Goal: Information Seeking & Learning: Learn about a topic

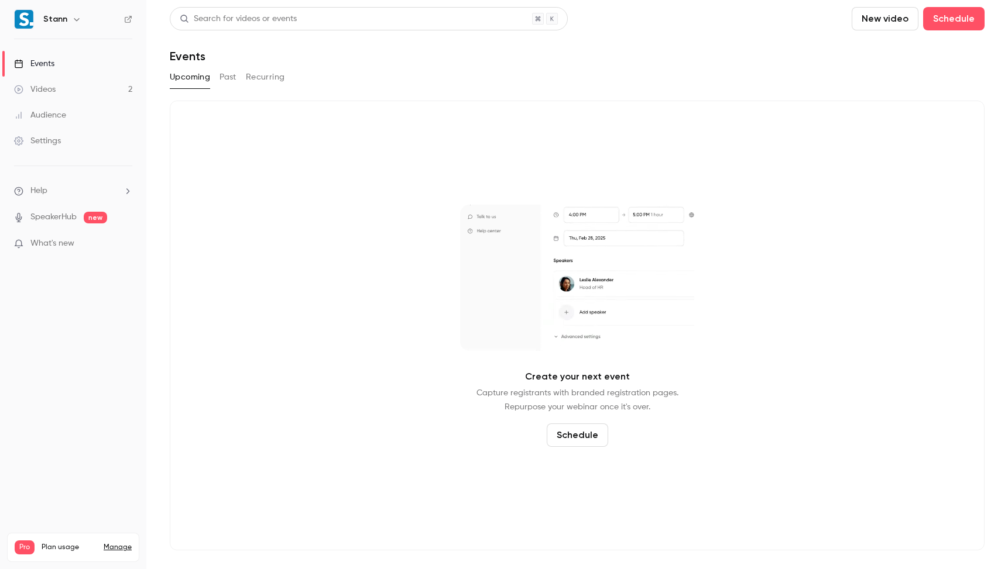
click at [232, 74] on button "Past" at bounding box center [227, 77] width 17 height 19
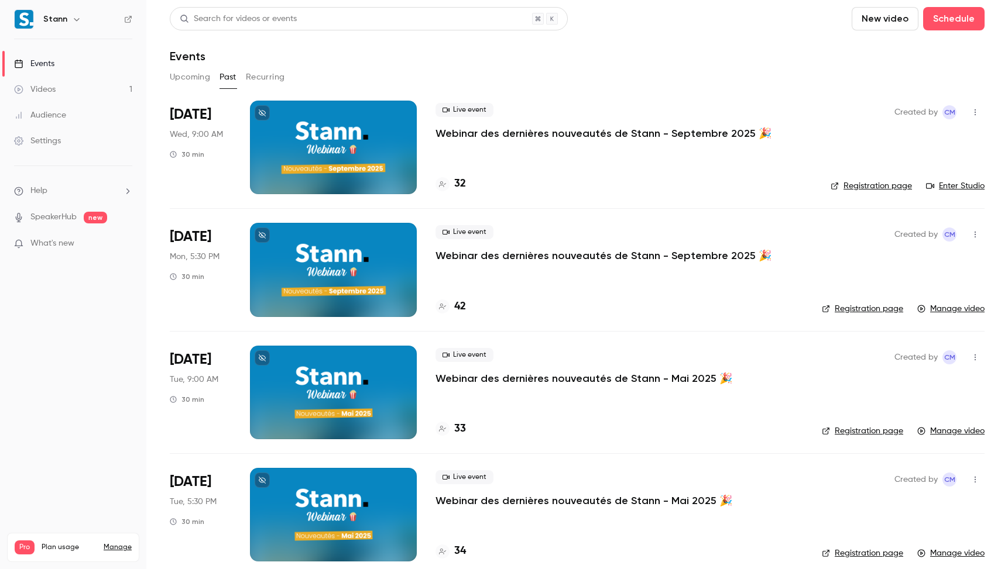
click at [90, 332] on nav "Stann Events Videos 1 Audience Settings Help SpeakerHub new What's new Pro Plan…" at bounding box center [73, 284] width 146 height 569
click at [62, 317] on nav "Stann Events Videos 1 Audience Settings Help SpeakerHub new What's new Pro Plan…" at bounding box center [73, 284] width 146 height 569
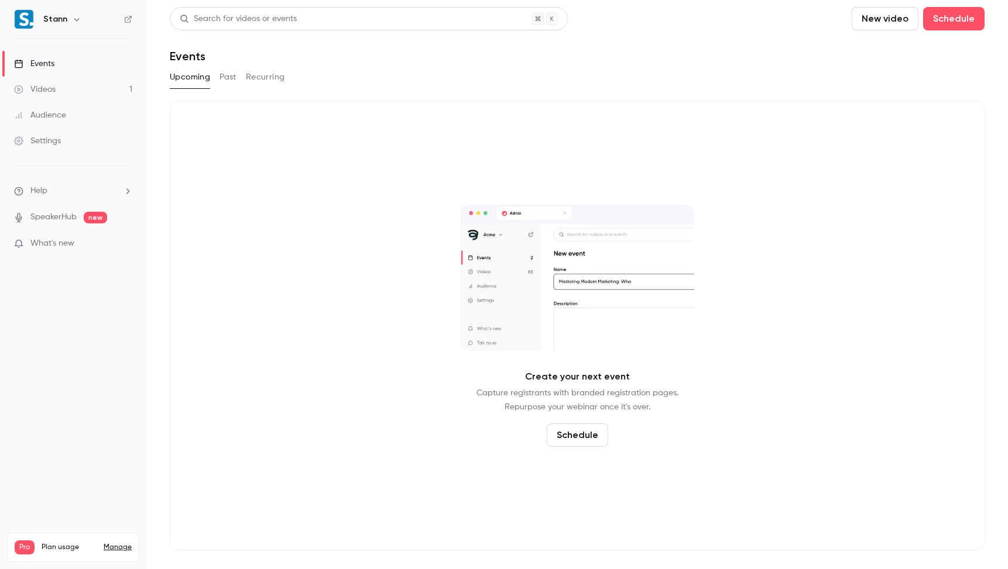
click at [97, 95] on link "Videos 1" at bounding box center [73, 90] width 146 height 26
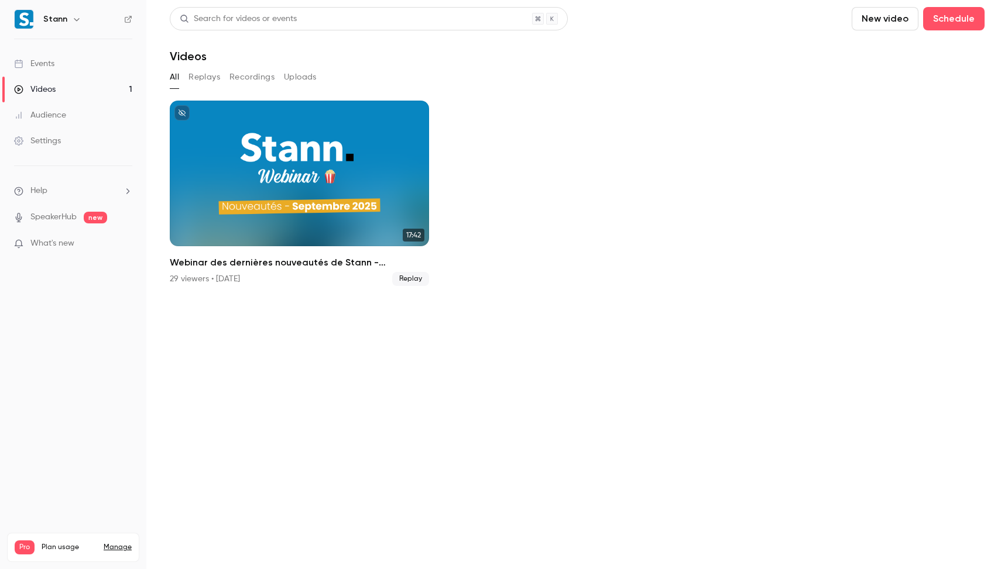
click at [74, 65] on link "Events" at bounding box center [73, 64] width 146 height 26
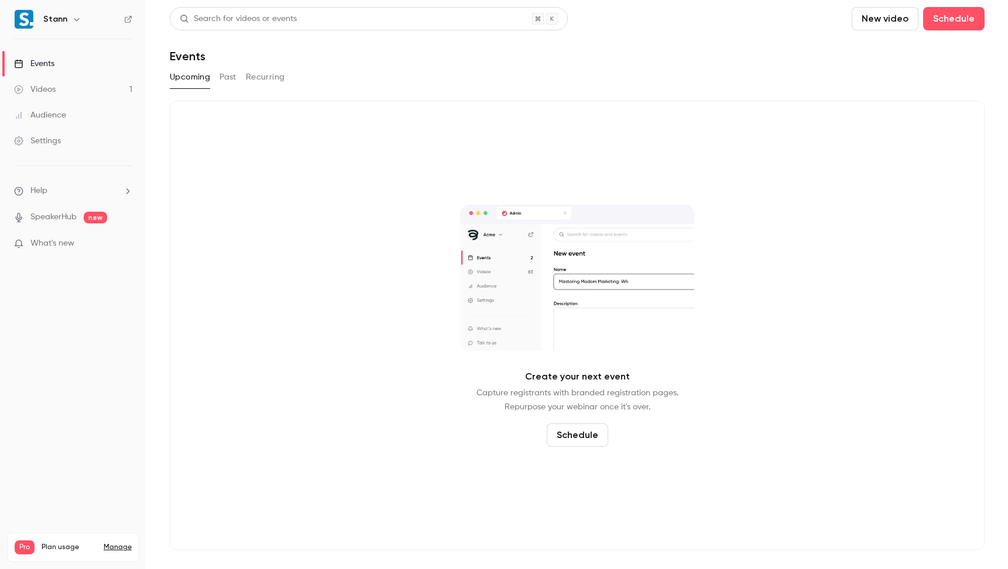
click at [235, 73] on button "Past" at bounding box center [227, 77] width 17 height 19
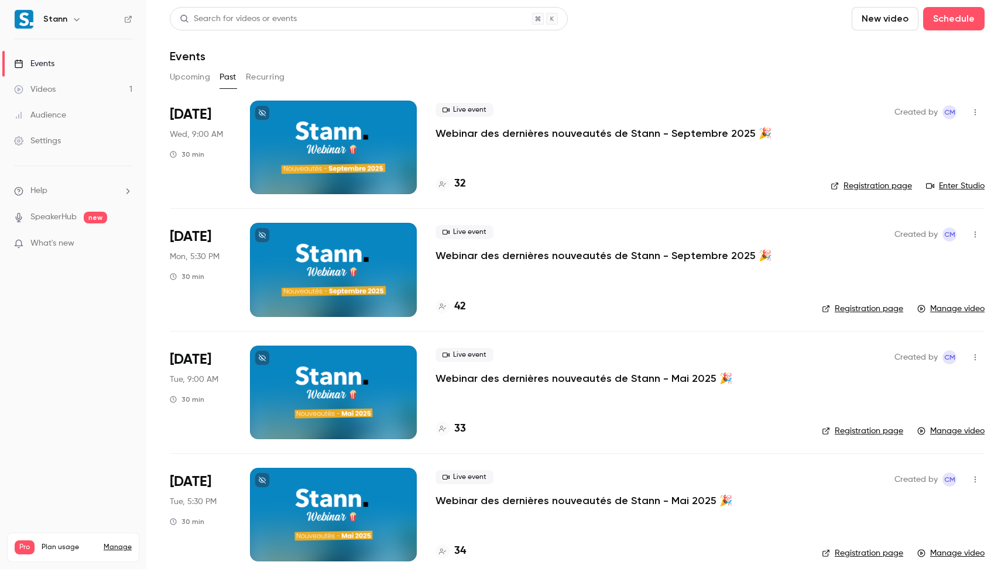
click at [532, 129] on p "Webinar des dernières nouveautés de Stann - Septembre 2025 🎉" at bounding box center [603, 133] width 336 height 14
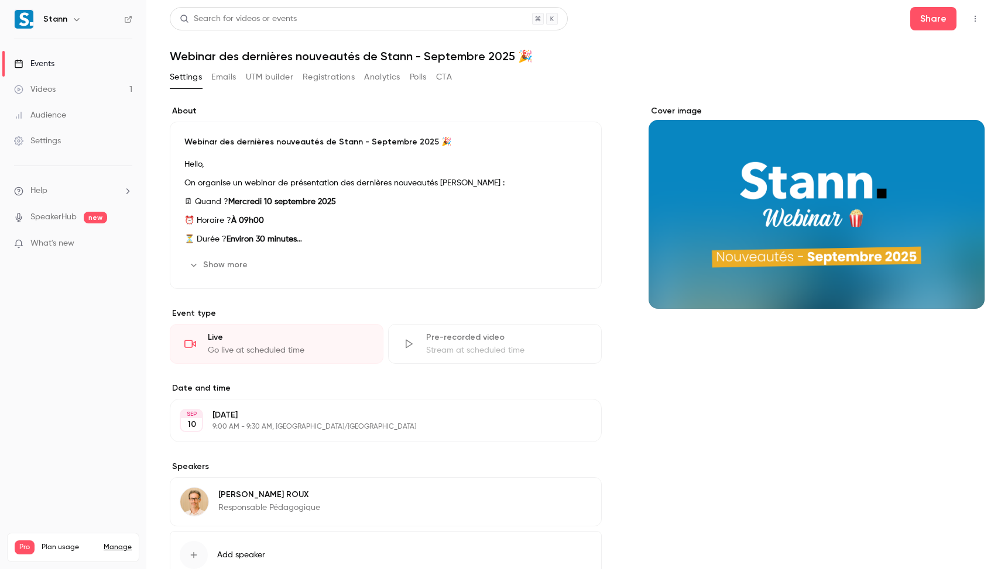
click at [274, 74] on button "UTM builder" at bounding box center [269, 77] width 47 height 19
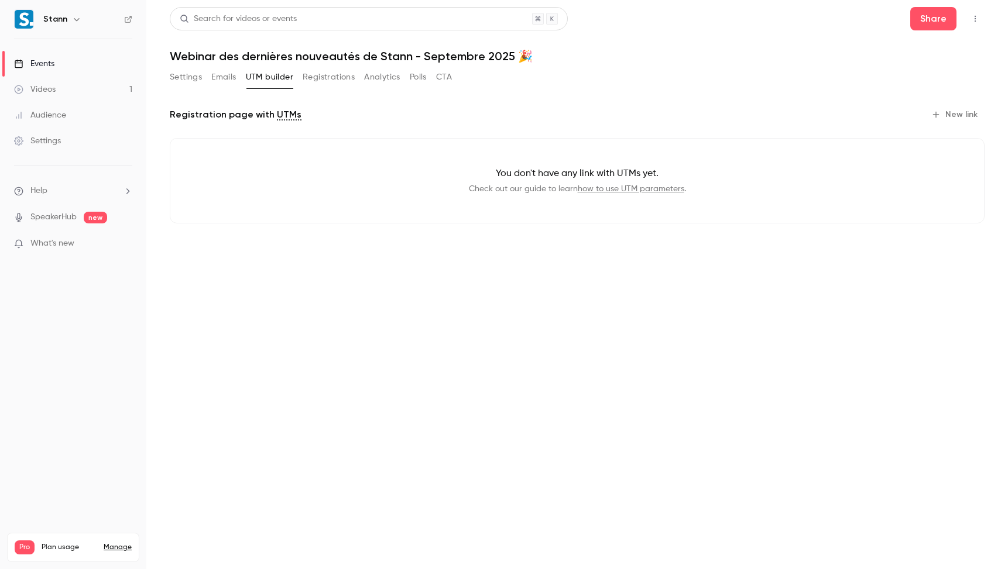
click at [350, 78] on button "Registrations" at bounding box center [329, 77] width 52 height 19
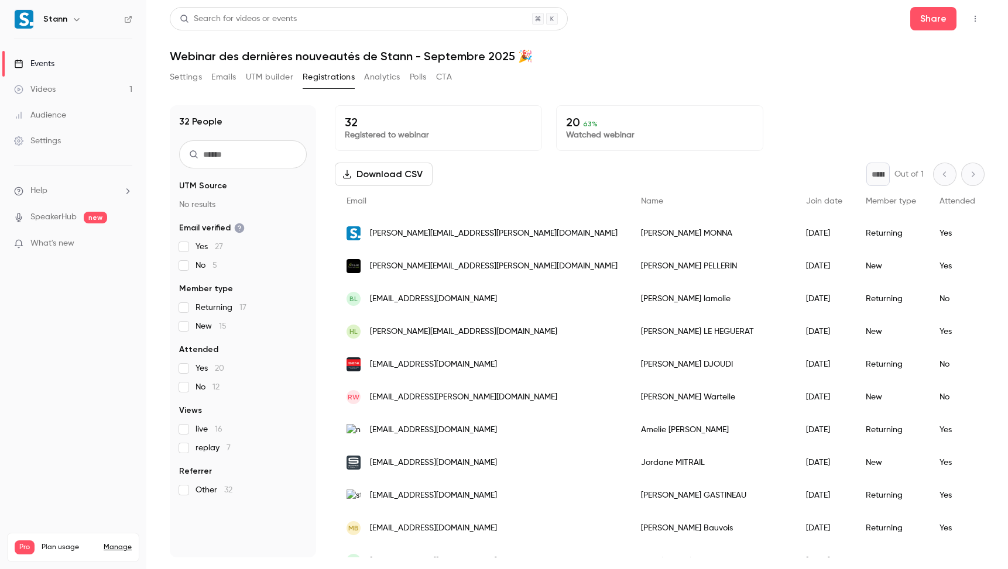
click at [376, 77] on button "Analytics" at bounding box center [382, 77] width 36 height 19
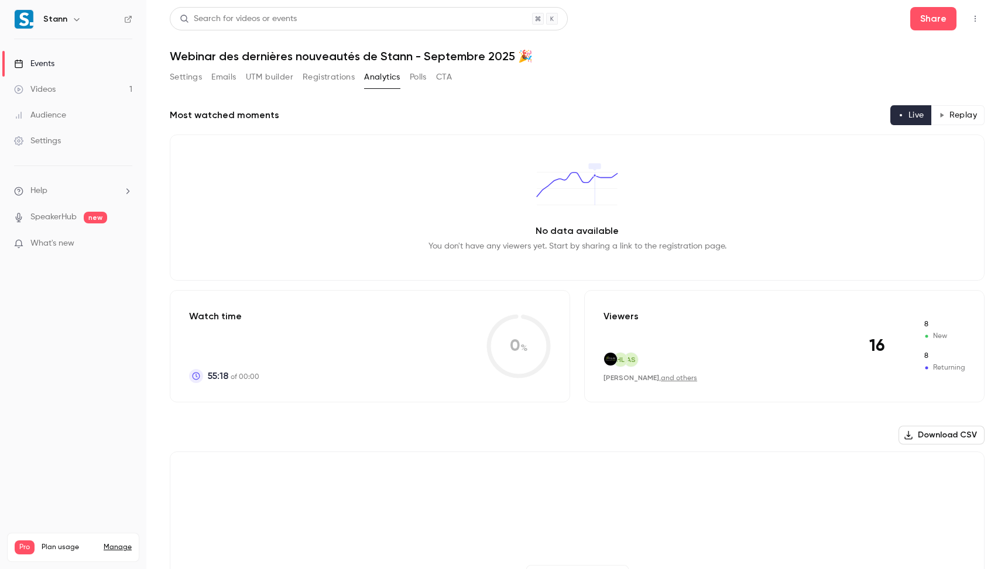
click at [431, 76] on div "Settings Emails UTM builder Registrations Analytics Polls CTA" at bounding box center [311, 77] width 282 height 19
click at [444, 77] on button "CTA" at bounding box center [444, 77] width 16 height 19
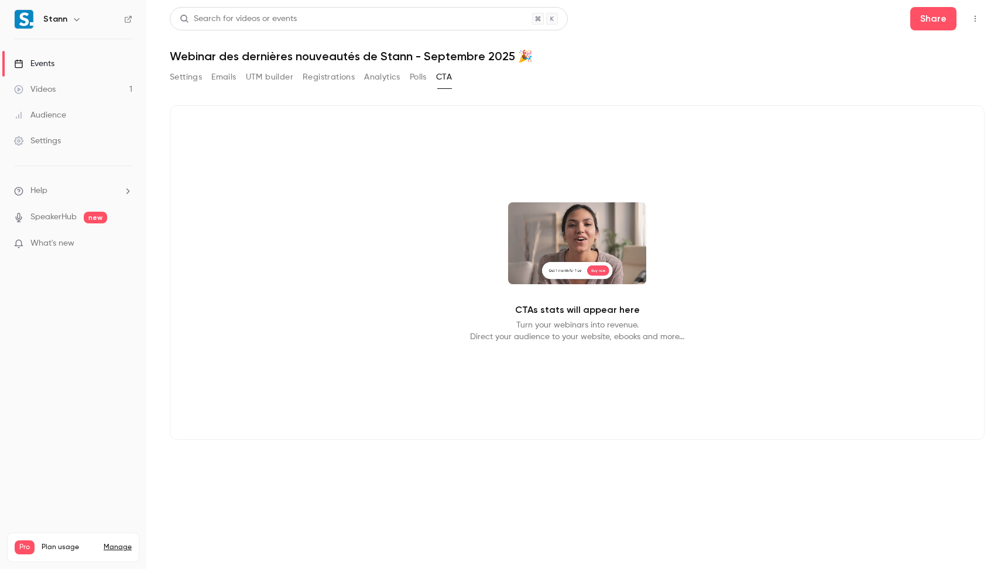
click at [420, 81] on button "Polls" at bounding box center [418, 77] width 17 height 19
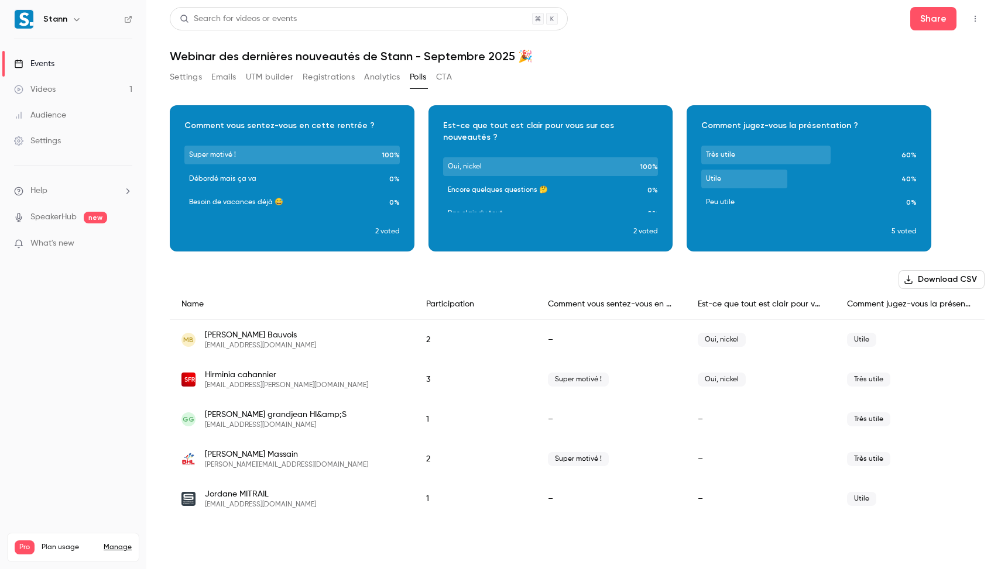
click at [393, 80] on button "Analytics" at bounding box center [382, 77] width 36 height 19
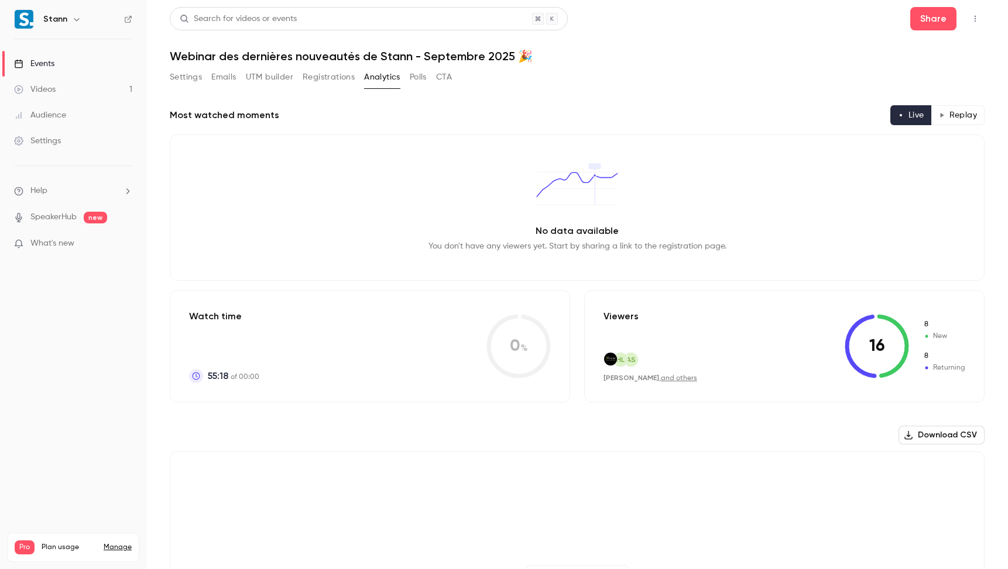
click at [313, 74] on button "Registrations" at bounding box center [329, 77] width 52 height 19
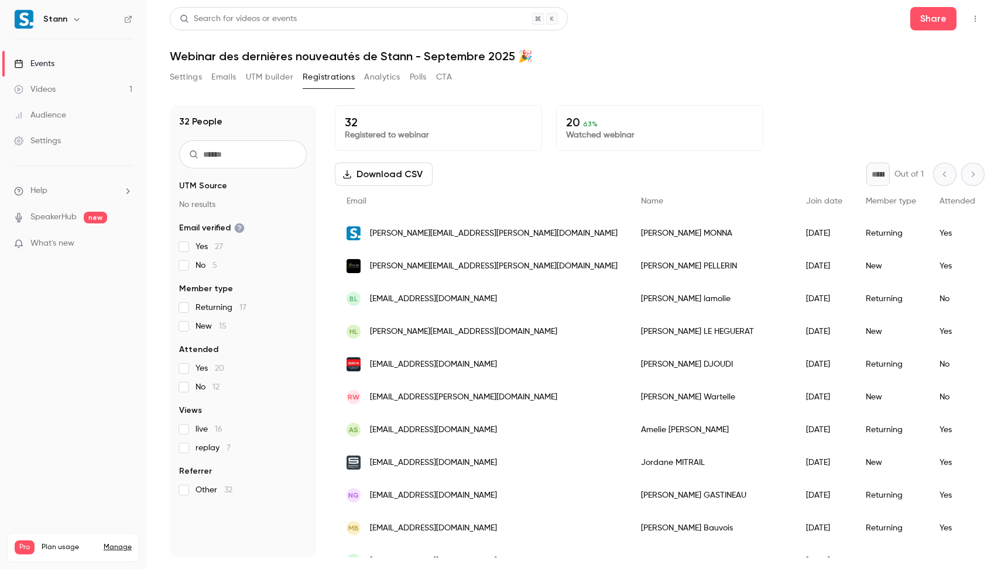
click at [192, 78] on button "Settings" at bounding box center [186, 77] width 32 height 19
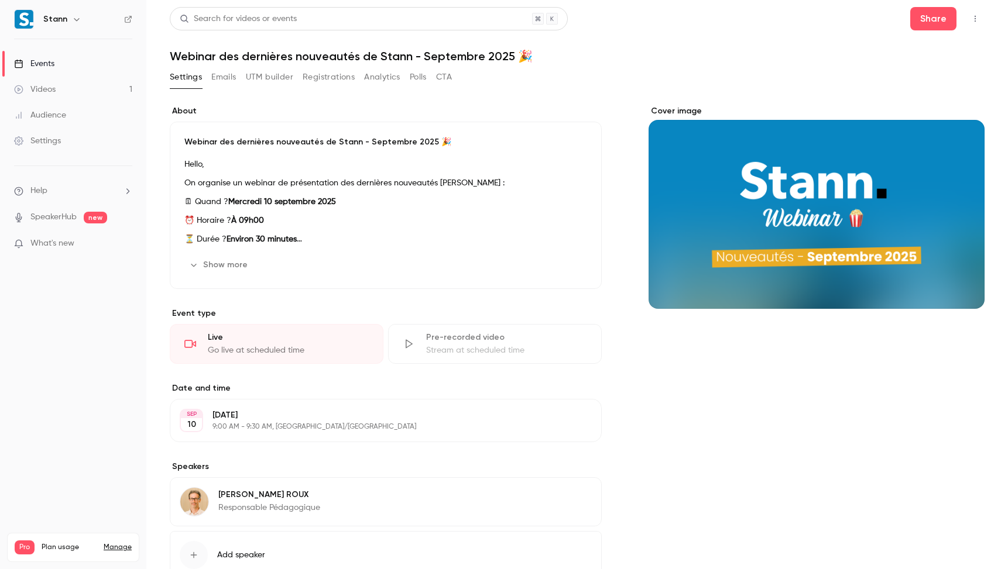
click at [48, 83] on link "Videos 1" at bounding box center [73, 90] width 146 height 26
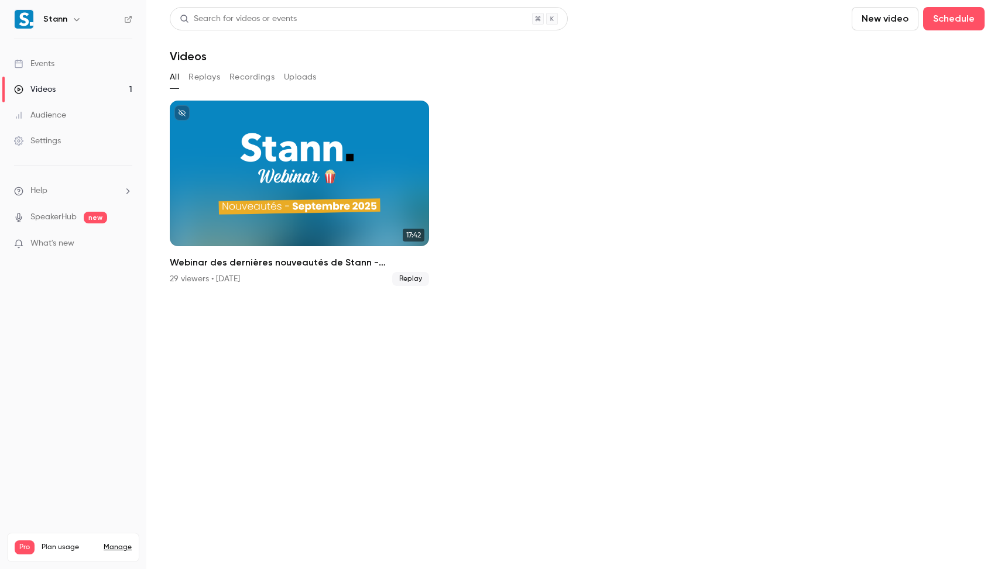
click at [218, 77] on button "Replays" at bounding box center [204, 77] width 32 height 19
click at [256, 73] on button "Recordings" at bounding box center [251, 77] width 45 height 19
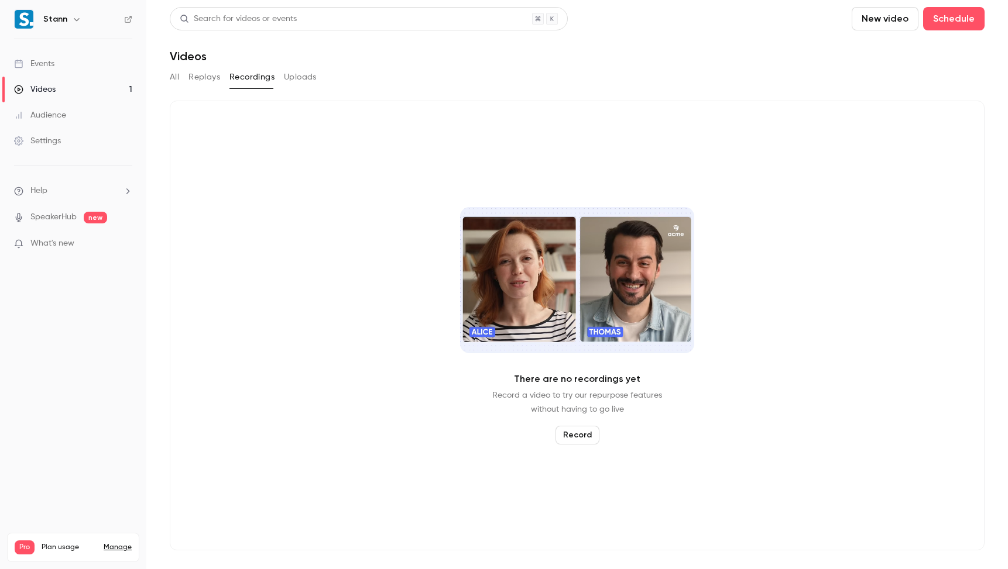
click at [304, 81] on button "Uploads" at bounding box center [300, 77] width 33 height 19
click at [173, 77] on button "All" at bounding box center [174, 77] width 9 height 19
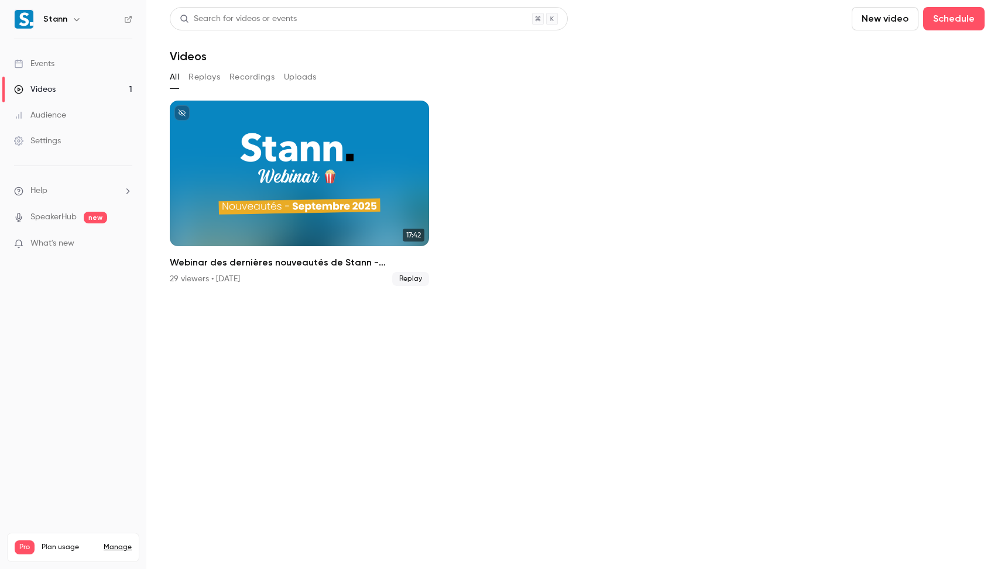
click at [49, 66] on div "Events" at bounding box center [34, 64] width 40 height 12
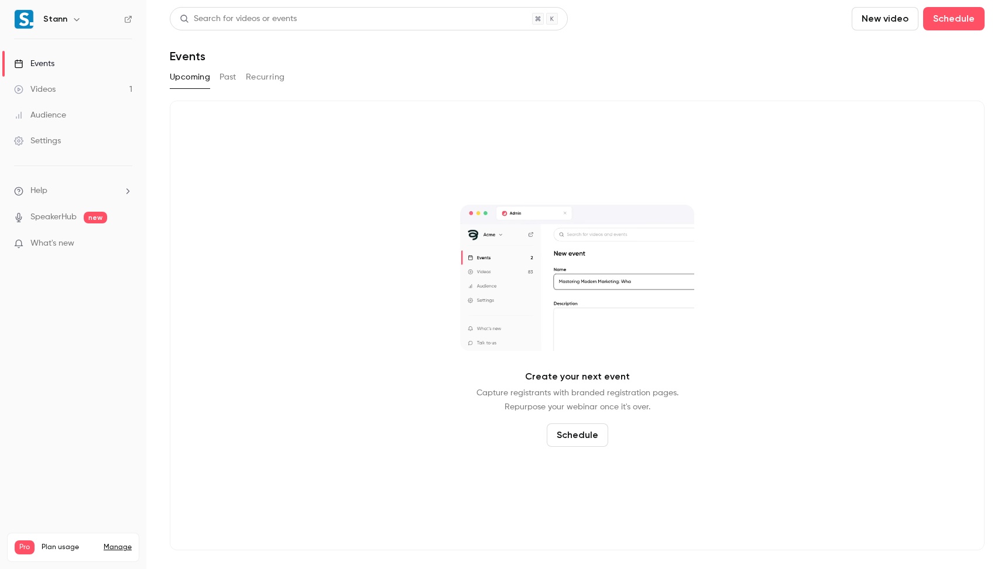
click at [218, 75] on div "Upcoming Past Recurring" at bounding box center [577, 77] width 815 height 19
click at [221, 78] on button "Past" at bounding box center [227, 77] width 17 height 19
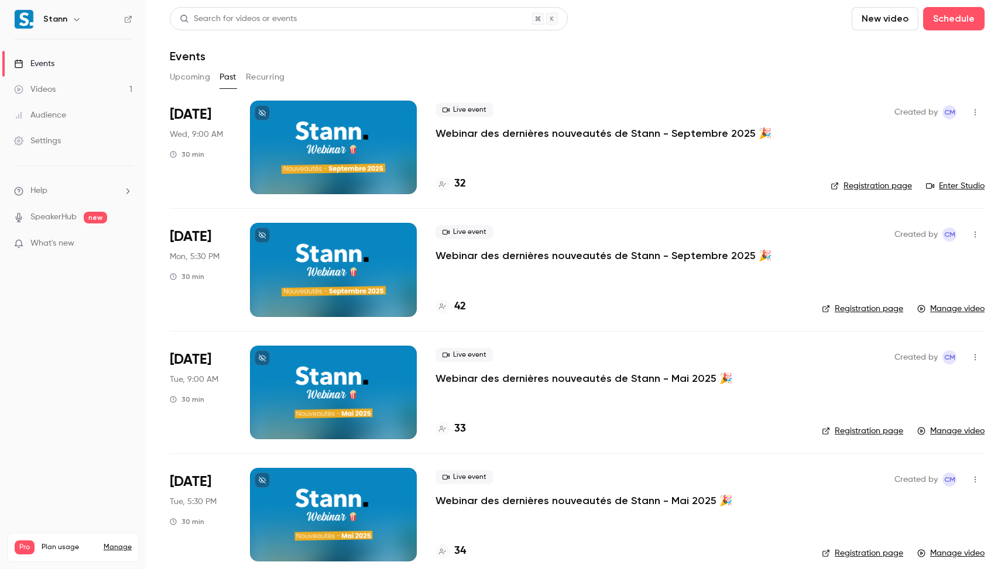
click at [555, 253] on p "Webinar des dernières nouveautés de Stann - Septembre 2025 🎉" at bounding box center [603, 256] width 336 height 14
click at [503, 129] on p "Webinar des dernières nouveautés de Stann - Septembre 2025 🎉" at bounding box center [603, 133] width 336 height 14
click at [81, 86] on link "Videos 1" at bounding box center [73, 90] width 146 height 26
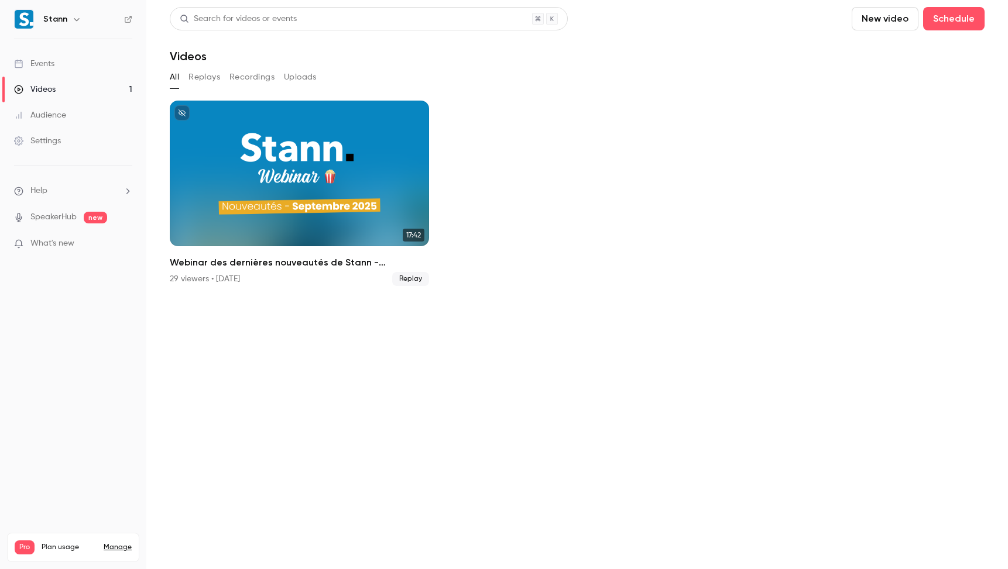
click at [102, 126] on link "Audience" at bounding box center [73, 115] width 146 height 26
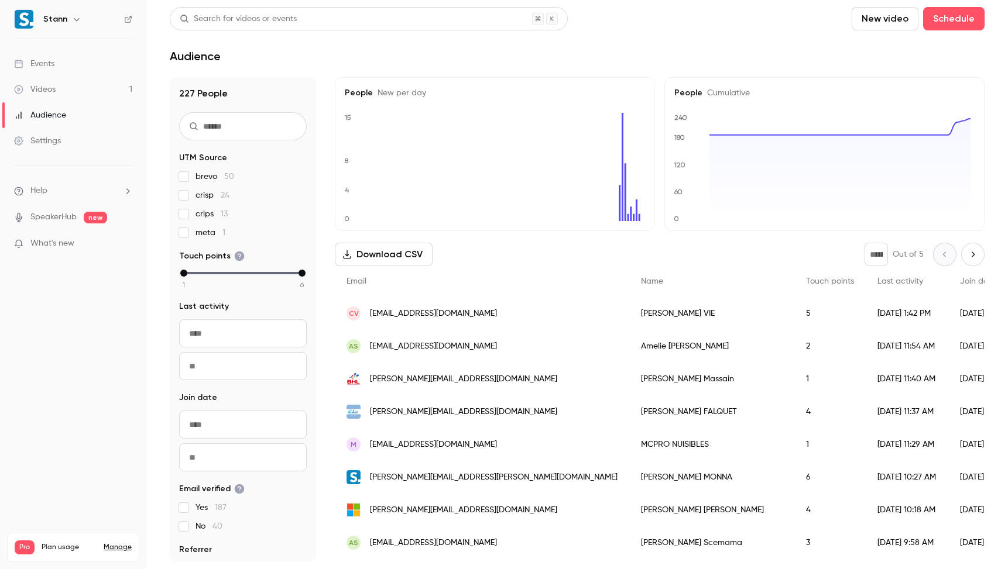
click at [69, 68] on link "Events" at bounding box center [73, 64] width 146 height 26
